Goal: Information Seeking & Learning: Learn about a topic

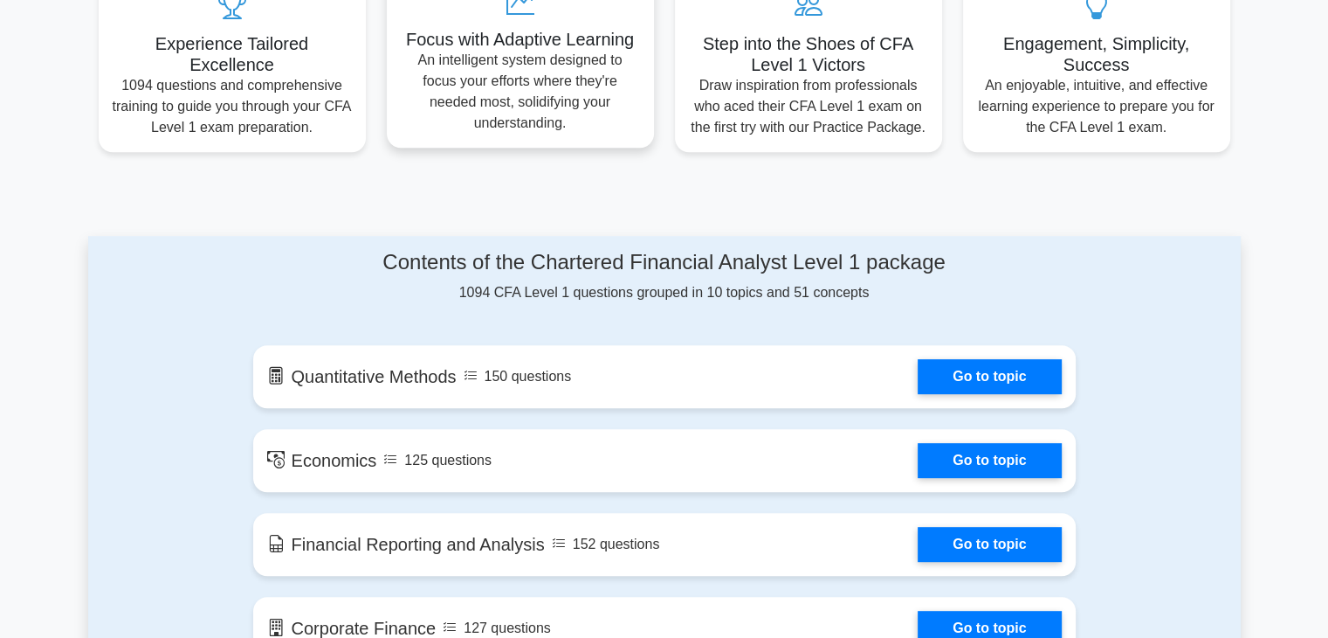
scroll to position [961, 0]
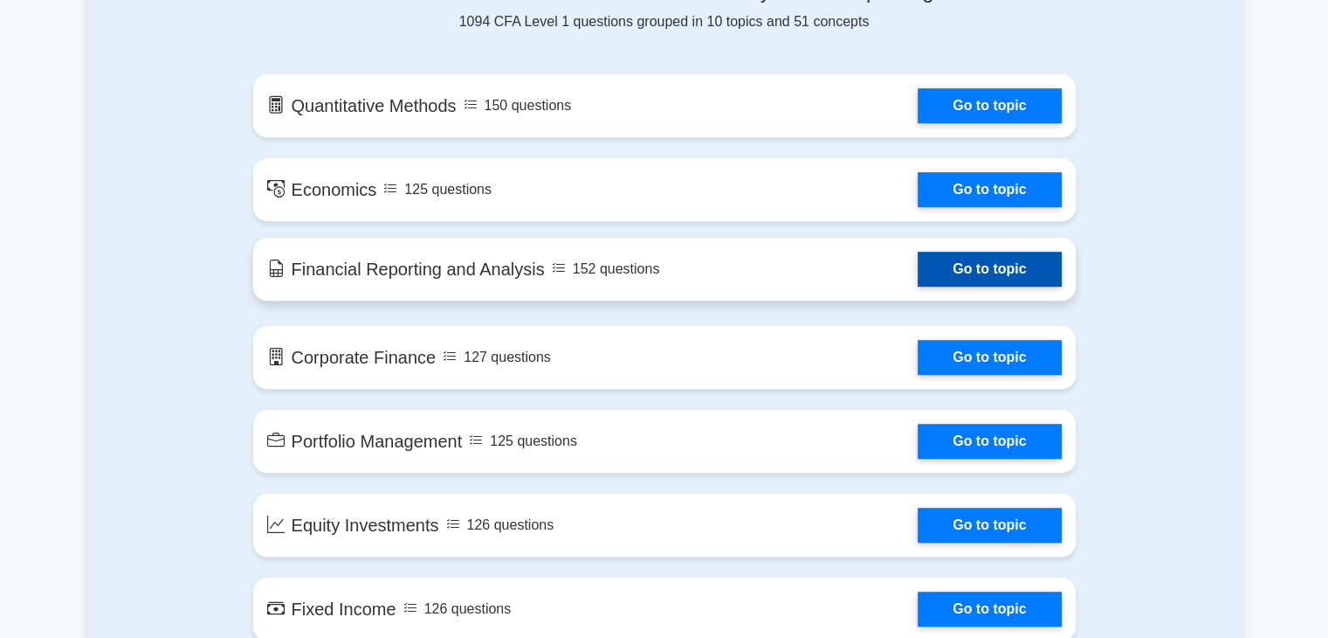
click at [999, 261] on link "Go to topic" at bounding box center [989, 269] width 143 height 35
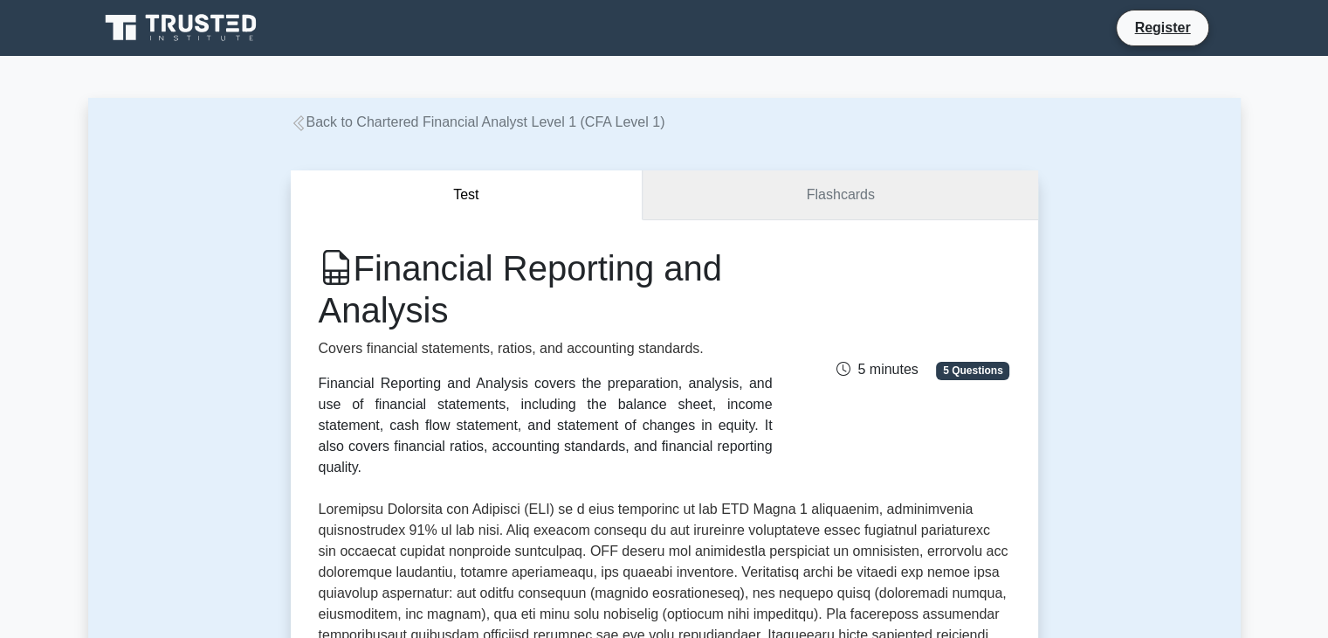
click at [877, 210] on link "Flashcards" at bounding box center [840, 195] width 395 height 50
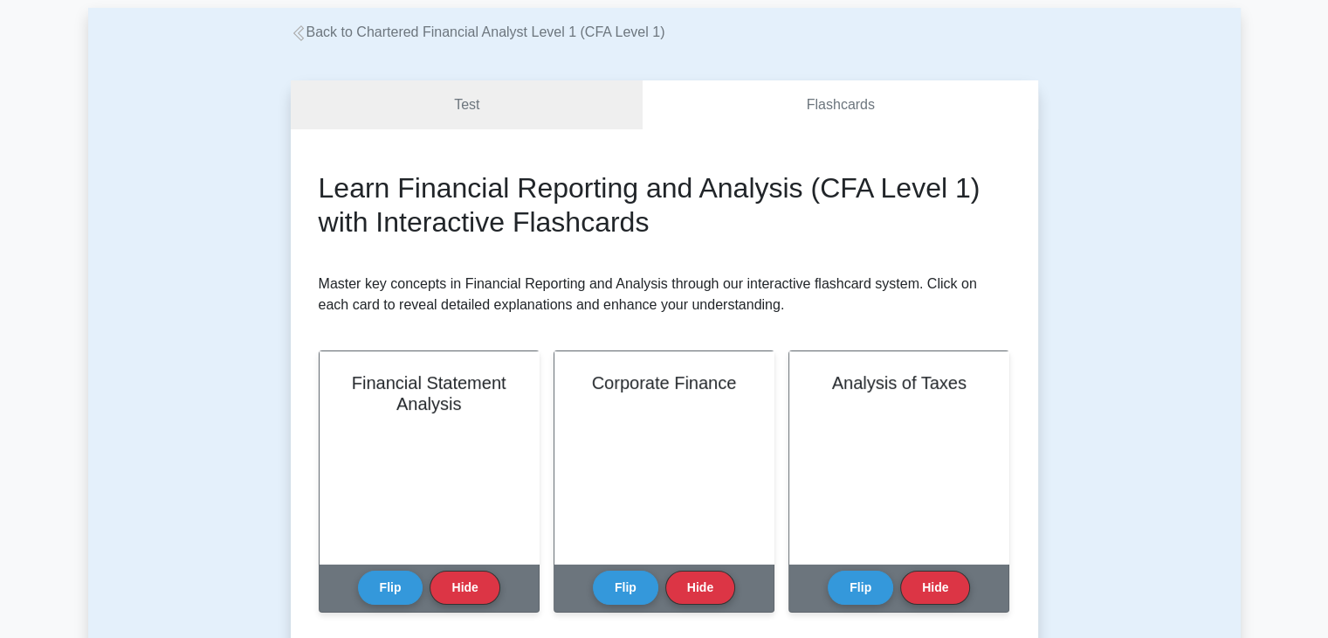
scroll to position [87, 0]
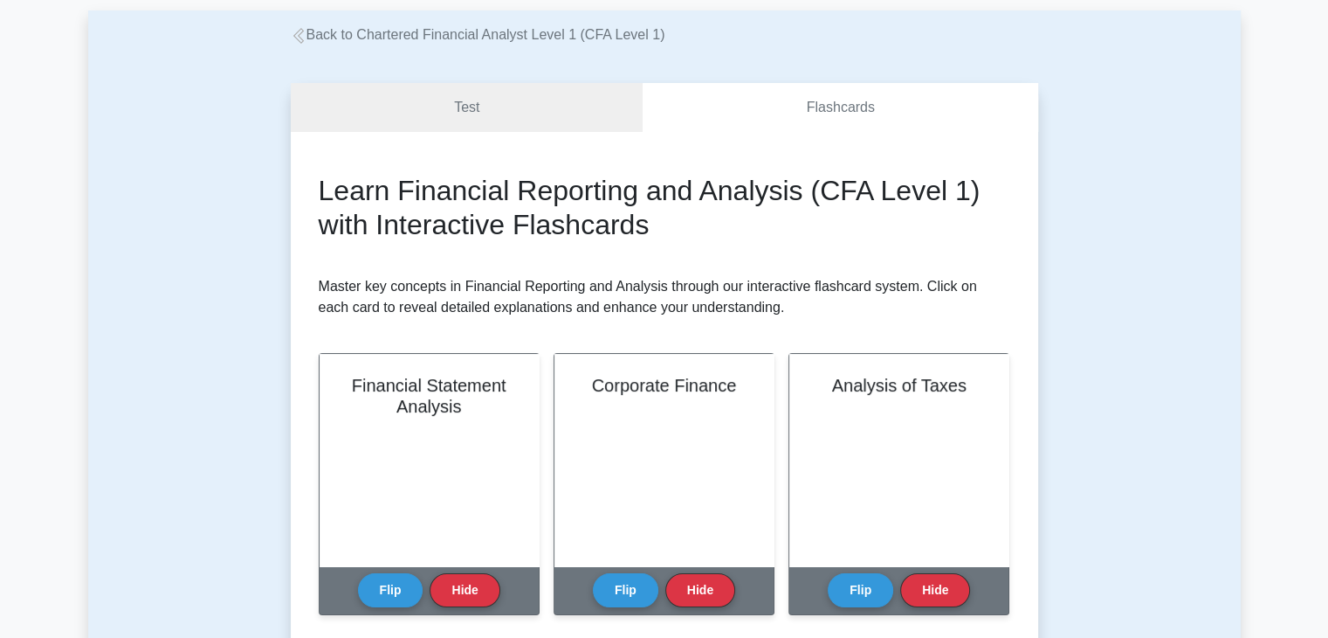
drag, startPoint x: 324, startPoint y: 202, endPoint x: 314, endPoint y: 191, distance: 14.8
